Goal: Transaction & Acquisition: Purchase product/service

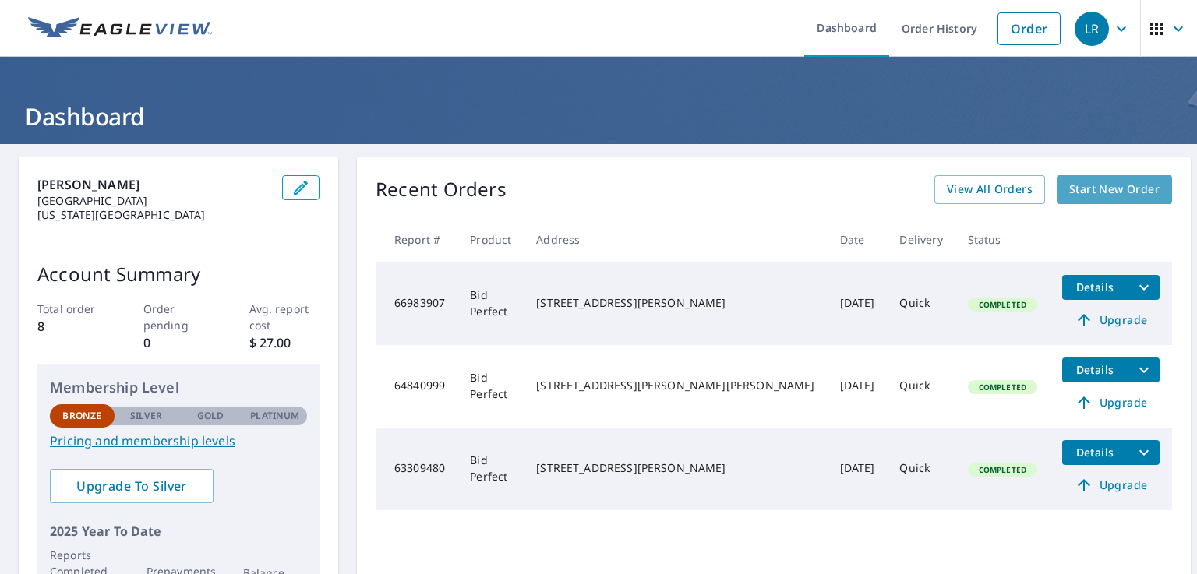
click at [1100, 198] on span "Start New Order" at bounding box center [1114, 189] width 90 height 19
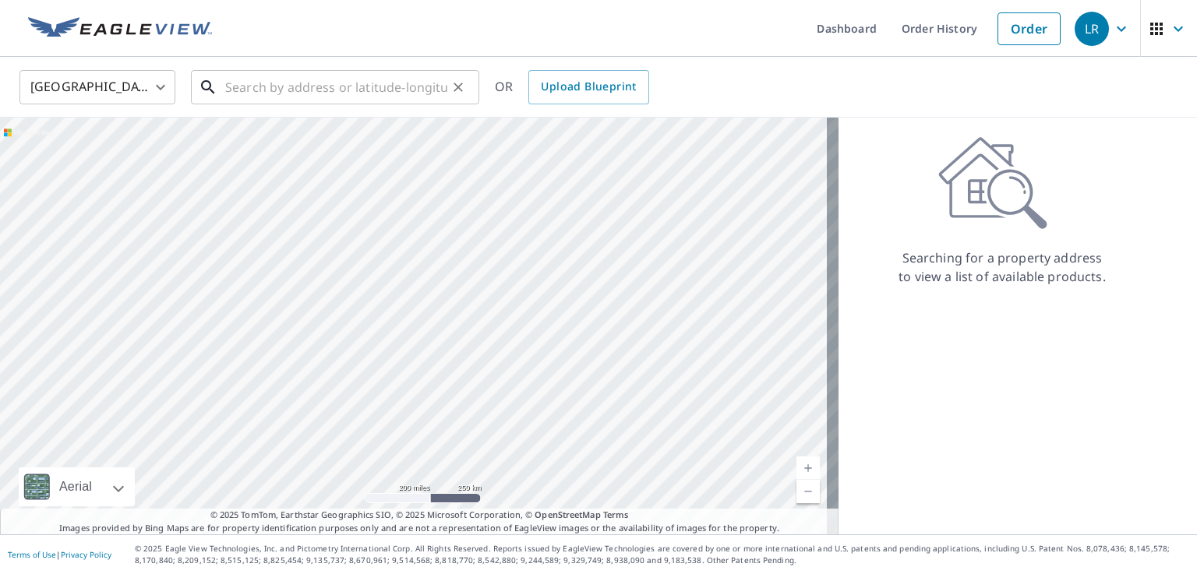
click at [259, 86] on input "text" at bounding box center [336, 87] width 222 height 44
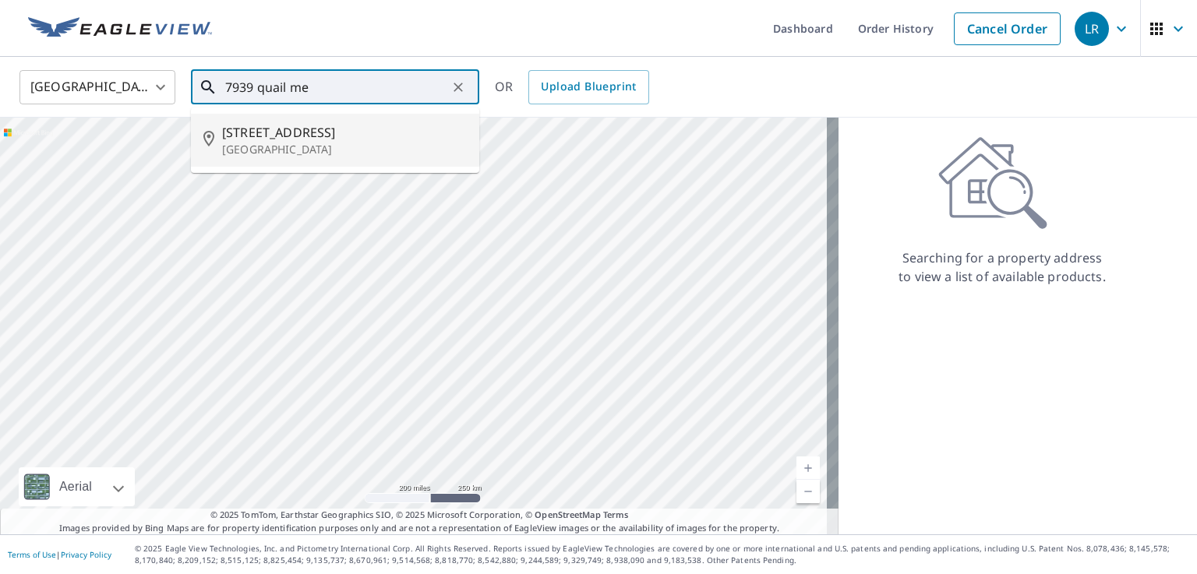
click at [285, 144] on p "[GEOGRAPHIC_DATA]" at bounding box center [344, 150] width 245 height 16
type input "[STREET_ADDRESS][PERSON_NAME]"
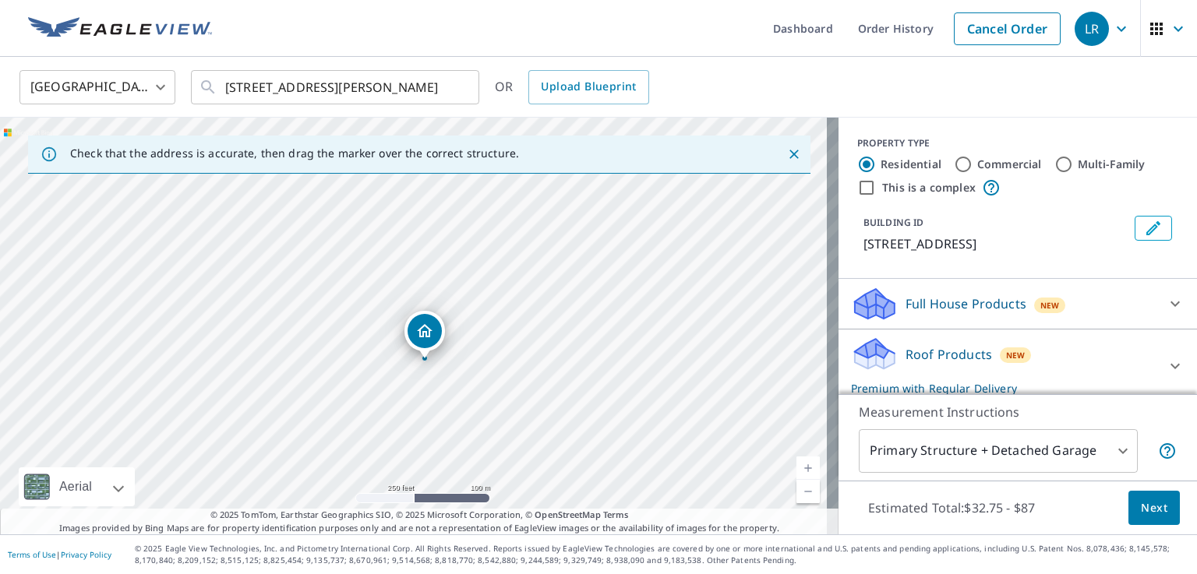
click at [1146, 506] on span "Next" at bounding box center [1154, 508] width 26 height 19
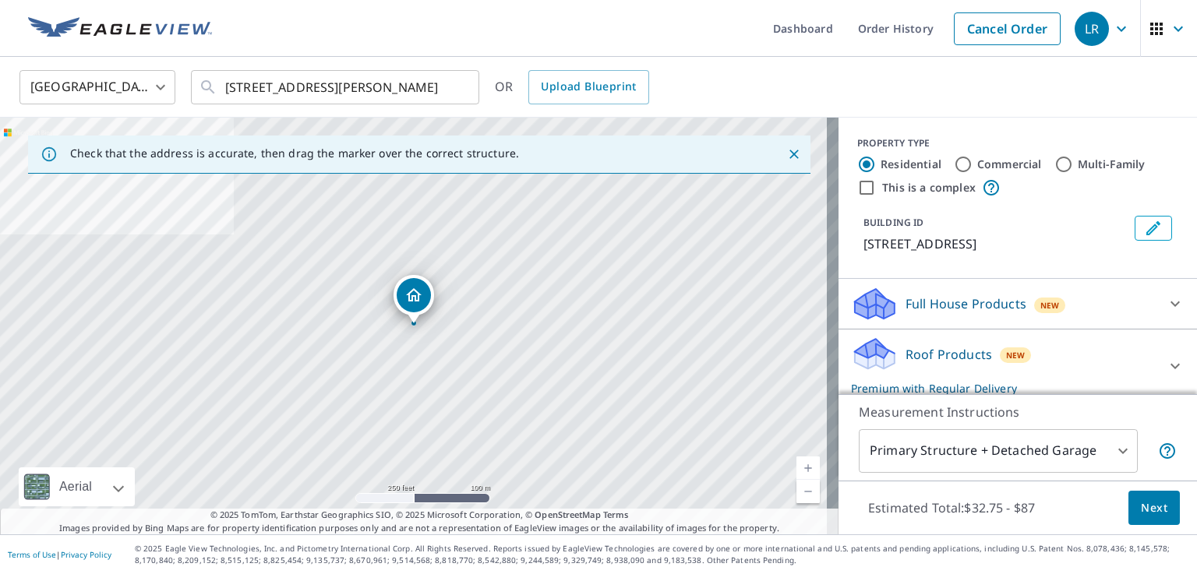
click at [1104, 449] on body "LR LR Dashboard Order History Cancel Order LR [GEOGRAPHIC_DATA] [GEOGRAPHIC_DAT…" at bounding box center [598, 287] width 1197 height 574
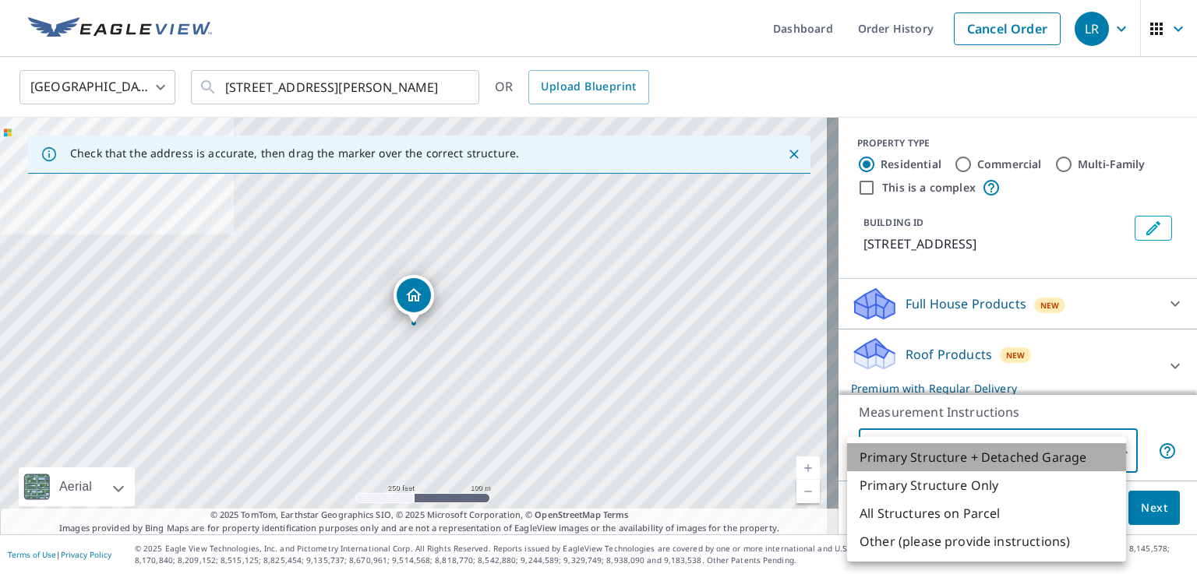
click at [1104, 449] on li "Primary Structure + Detached Garage" at bounding box center [986, 457] width 279 height 28
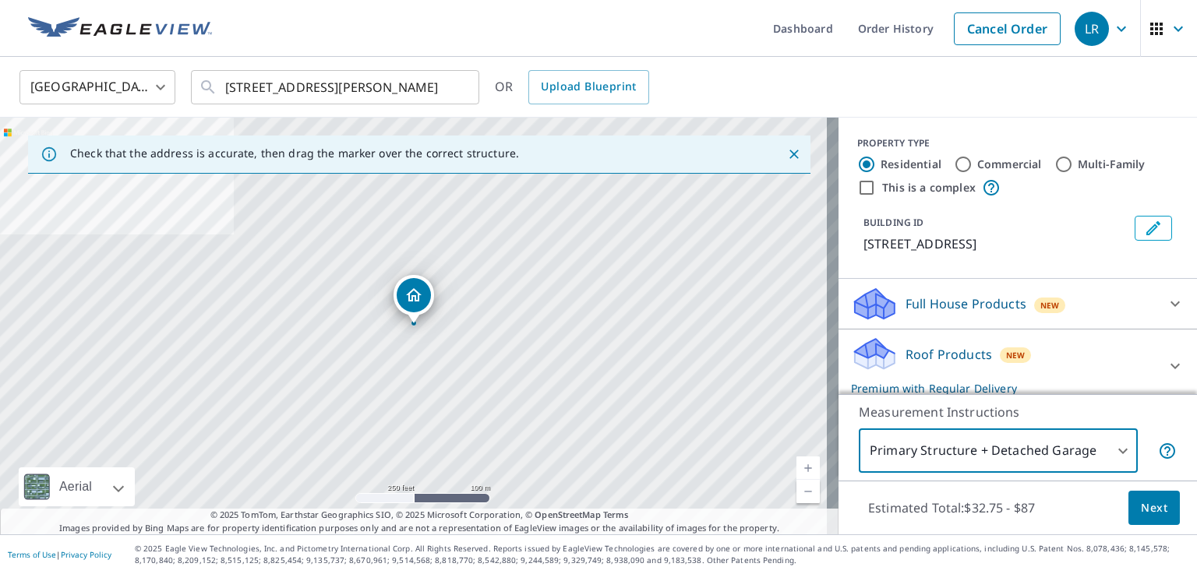
click at [1148, 506] on span "Next" at bounding box center [1154, 508] width 26 height 19
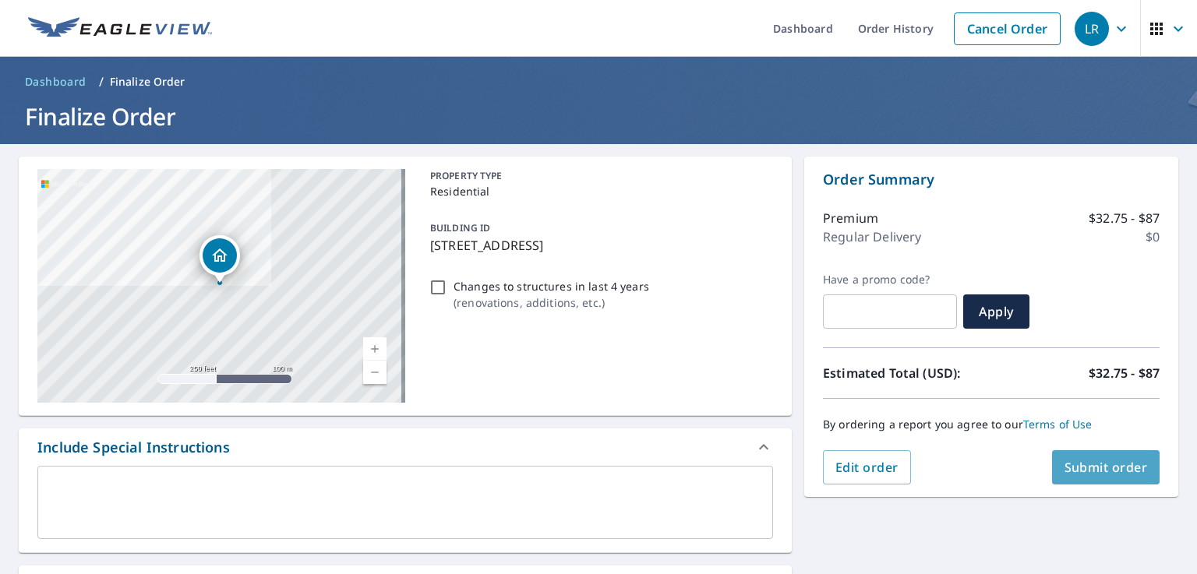
click at [1098, 475] on button "Submit order" at bounding box center [1106, 467] width 108 height 34
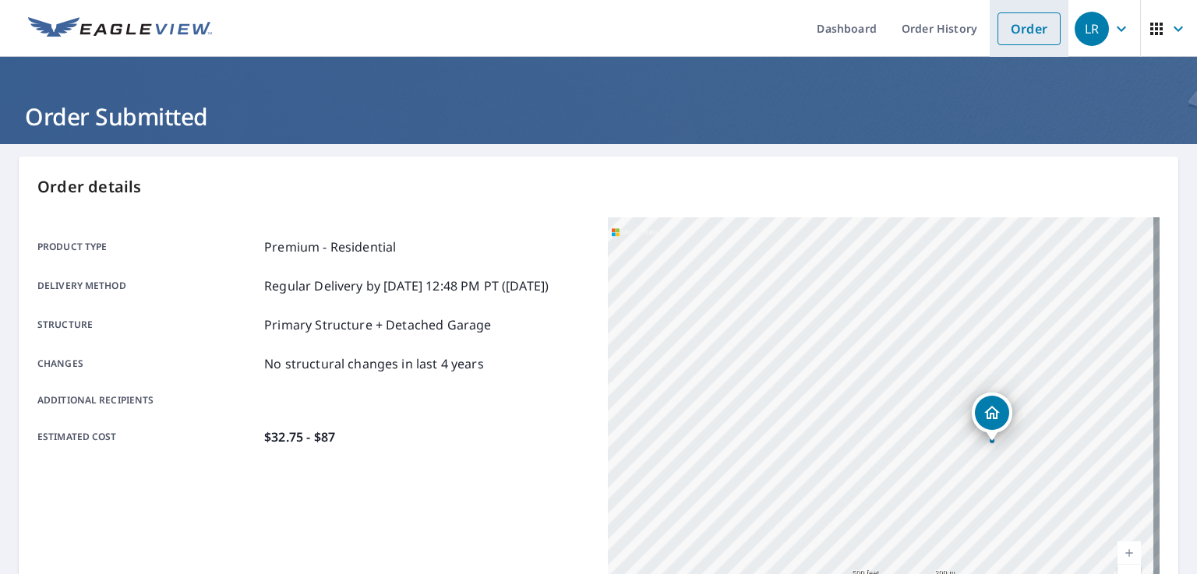
click at [1032, 36] on link "Order" at bounding box center [1028, 28] width 63 height 33
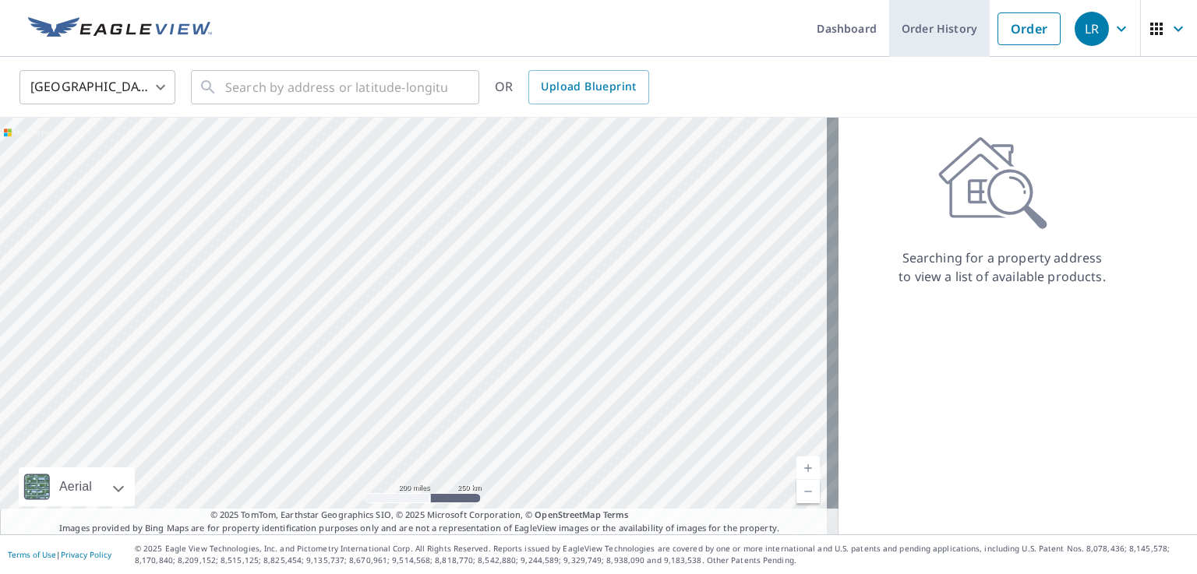
click at [951, 31] on link "Order History" at bounding box center [939, 28] width 101 height 57
